Goal: Transaction & Acquisition: Purchase product/service

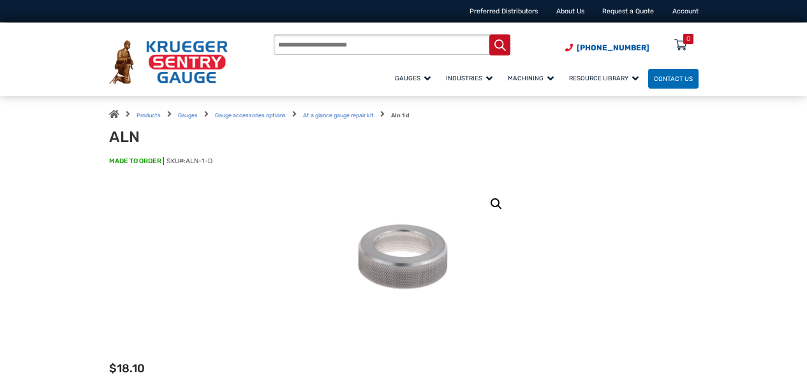
click at [293, 375] on p "$ 18.10" at bounding box center [403, 368] width 589 height 17
click at [309, 375] on p "$ 18.10" at bounding box center [403, 368] width 589 height 17
